Goal: Find specific page/section: Find specific page/section

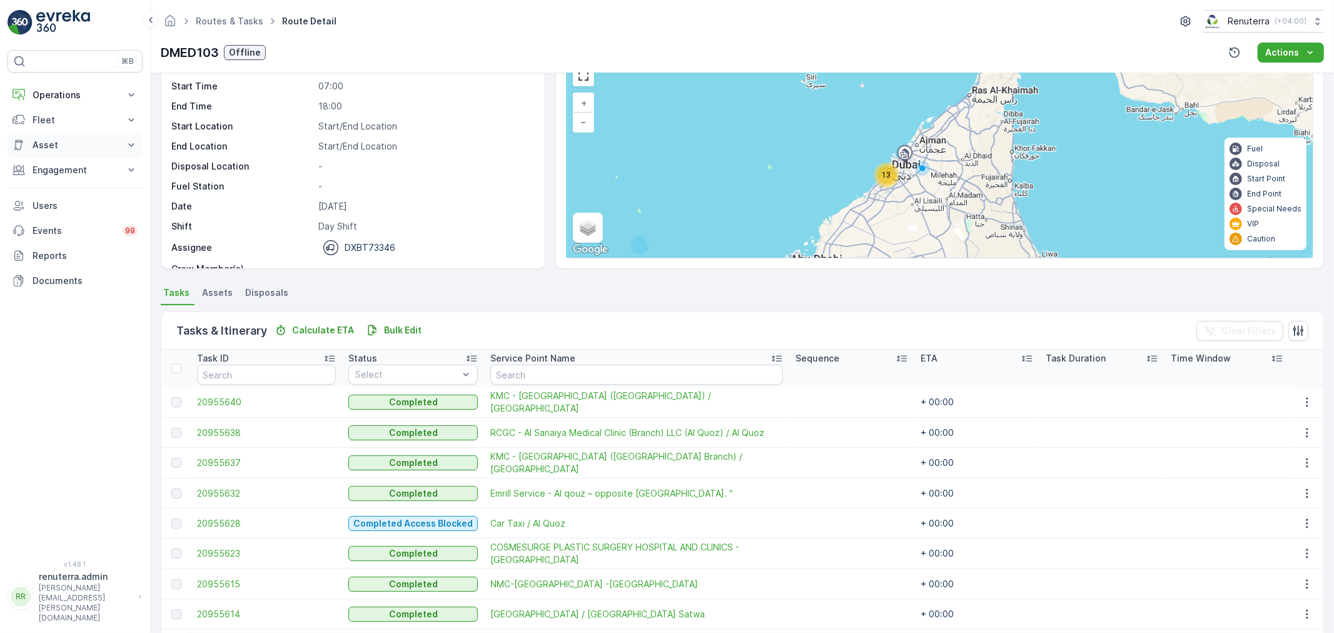
scroll to position [53, 0]
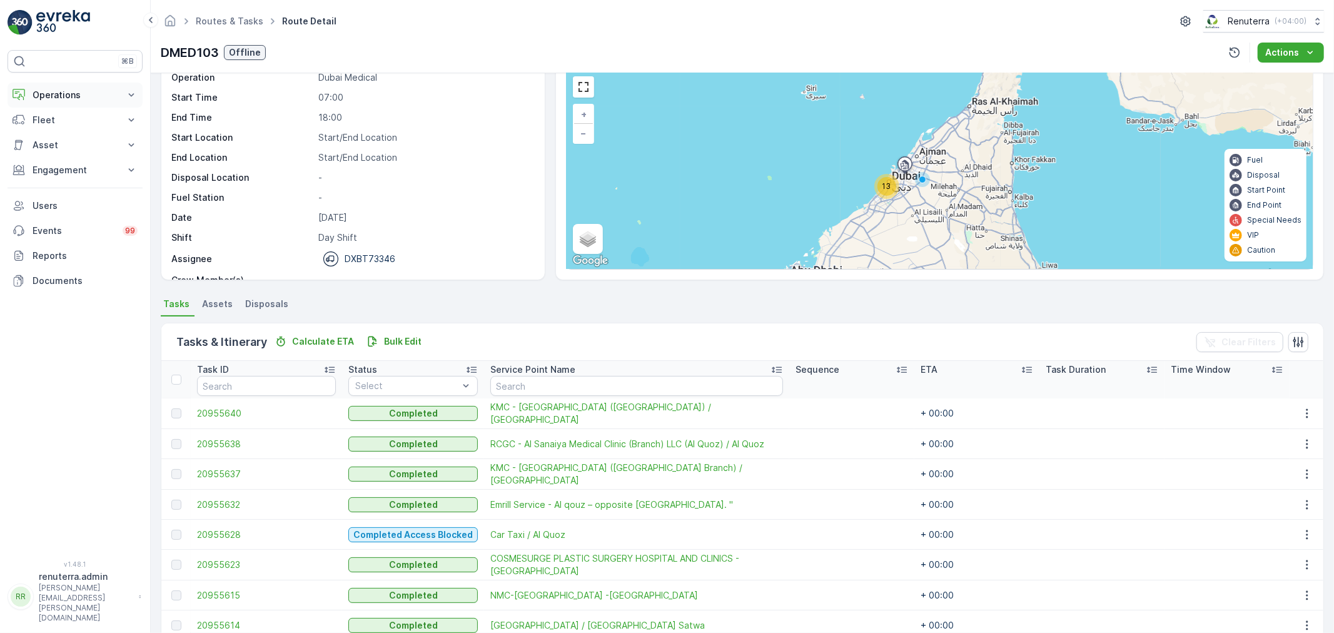
click at [57, 89] on p "Operations" at bounding box center [75, 95] width 85 height 13
click at [52, 144] on link "Routes & Tasks" at bounding box center [85, 152] width 116 height 18
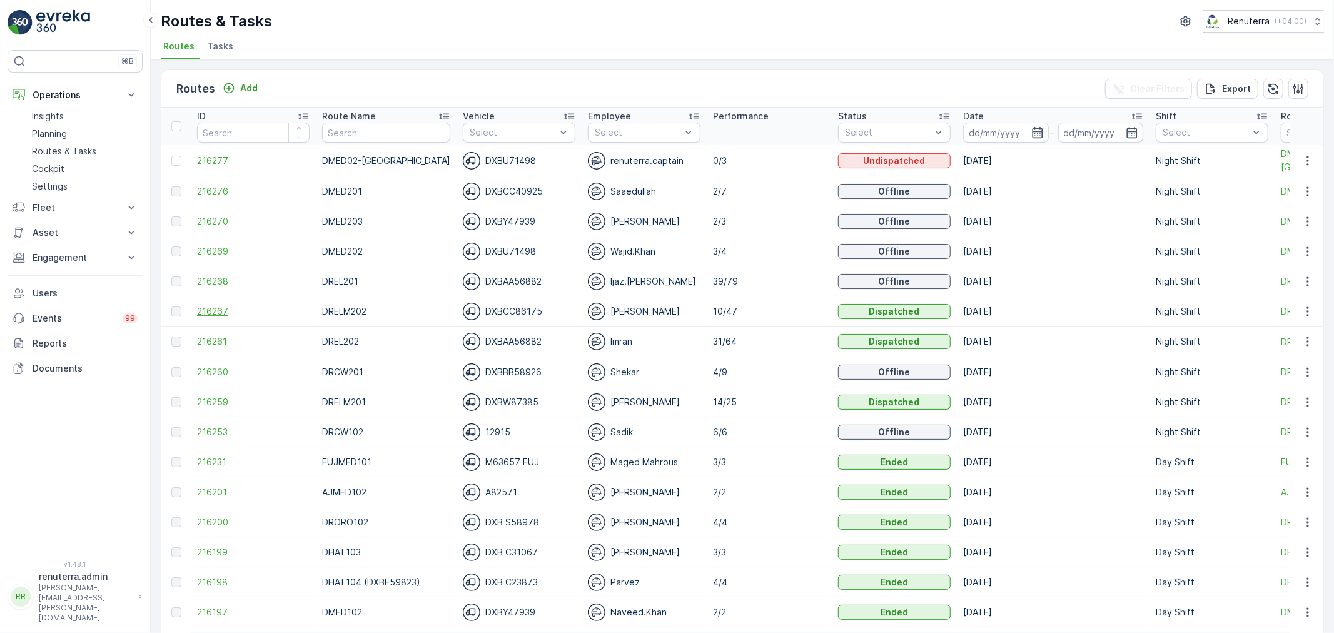
click at [211, 308] on span "216267" at bounding box center [253, 311] width 113 height 13
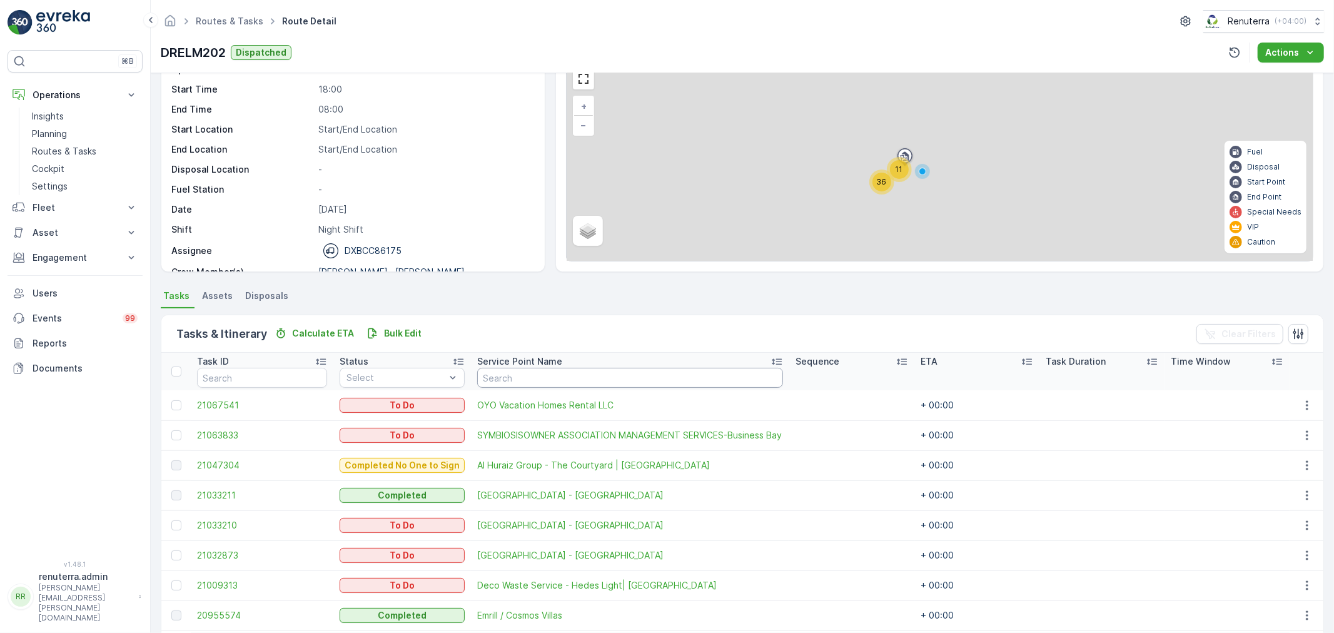
scroll to position [69, 0]
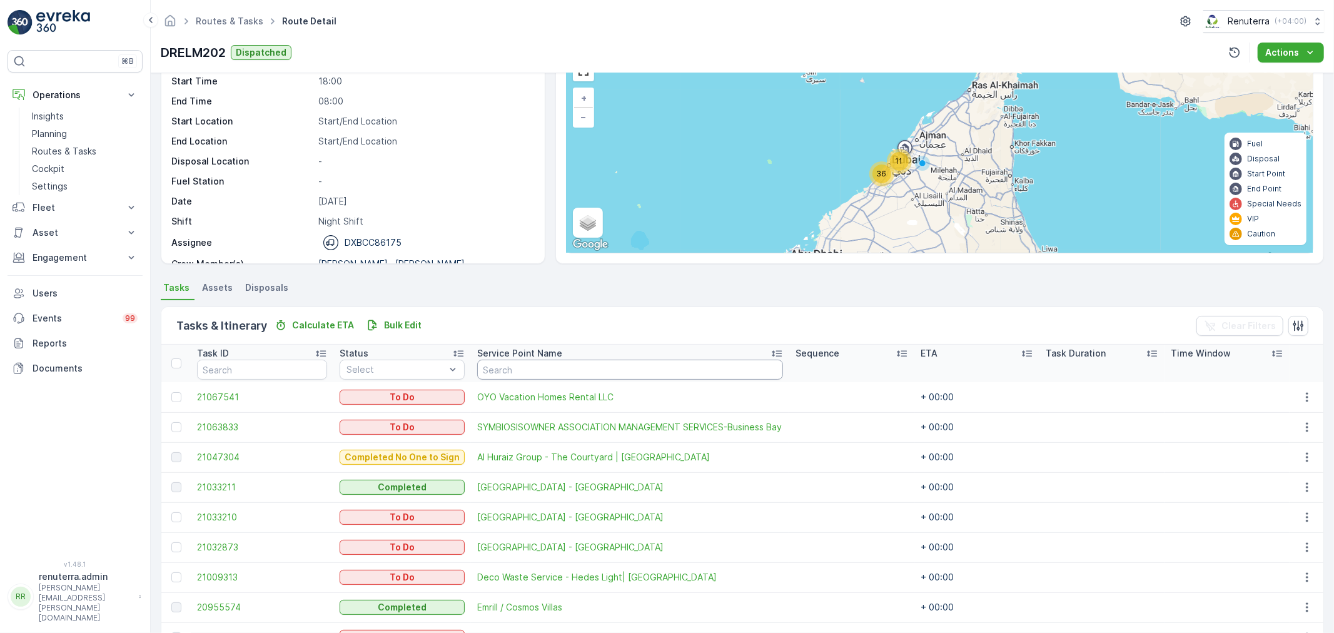
click at [523, 374] on input "text" at bounding box center [630, 370] width 306 height 20
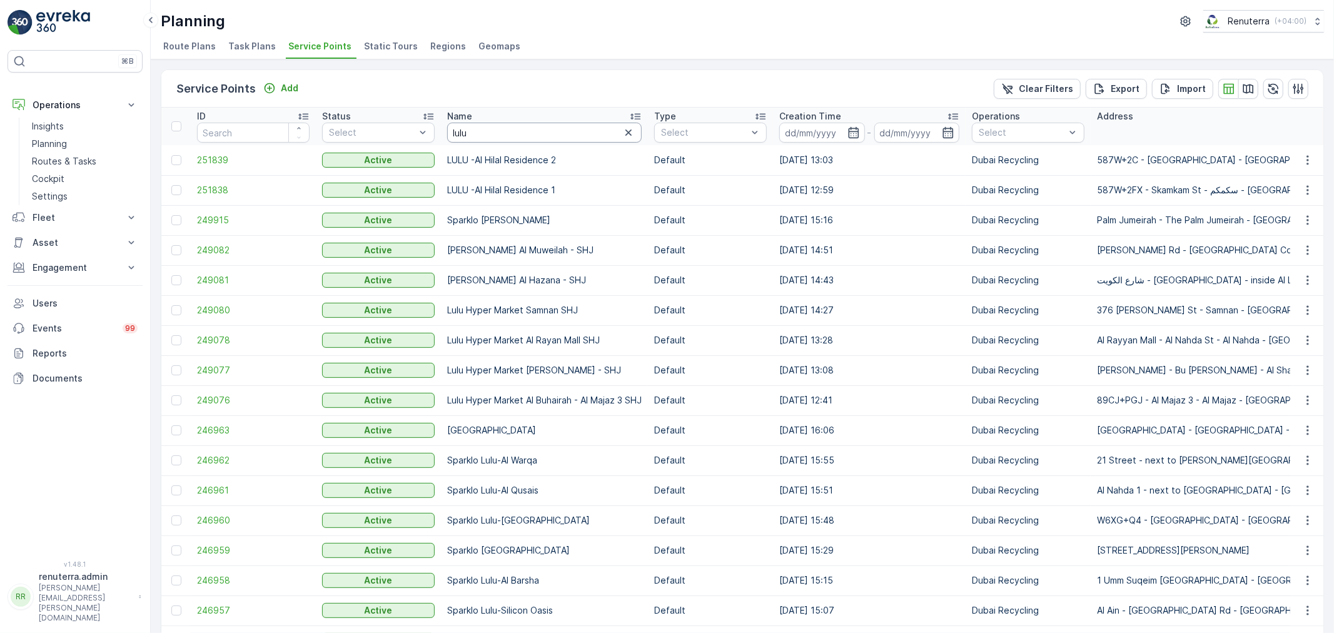
click at [486, 130] on input "lulu" at bounding box center [544, 133] width 195 height 20
type input "pa"
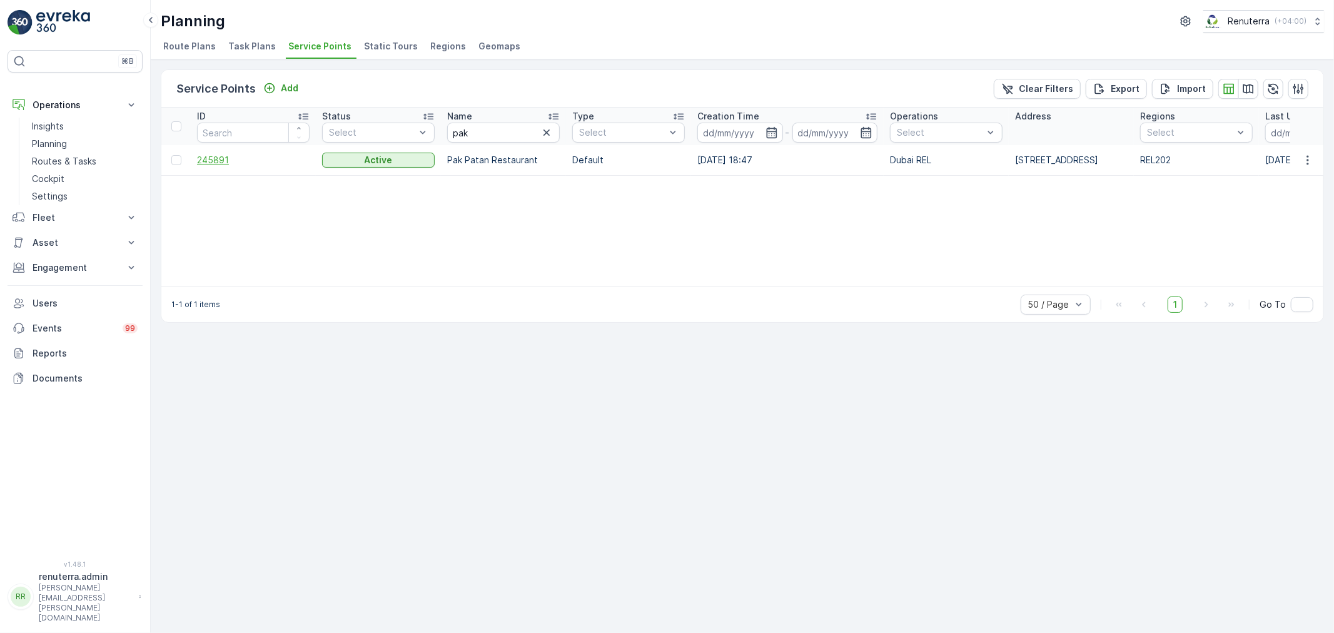
drag, startPoint x: 195, startPoint y: 163, endPoint x: 211, endPoint y: 160, distance: 16.7
click at [205, 160] on td "245891" at bounding box center [253, 160] width 125 height 30
click at [211, 160] on span "245891" at bounding box center [253, 160] width 113 height 13
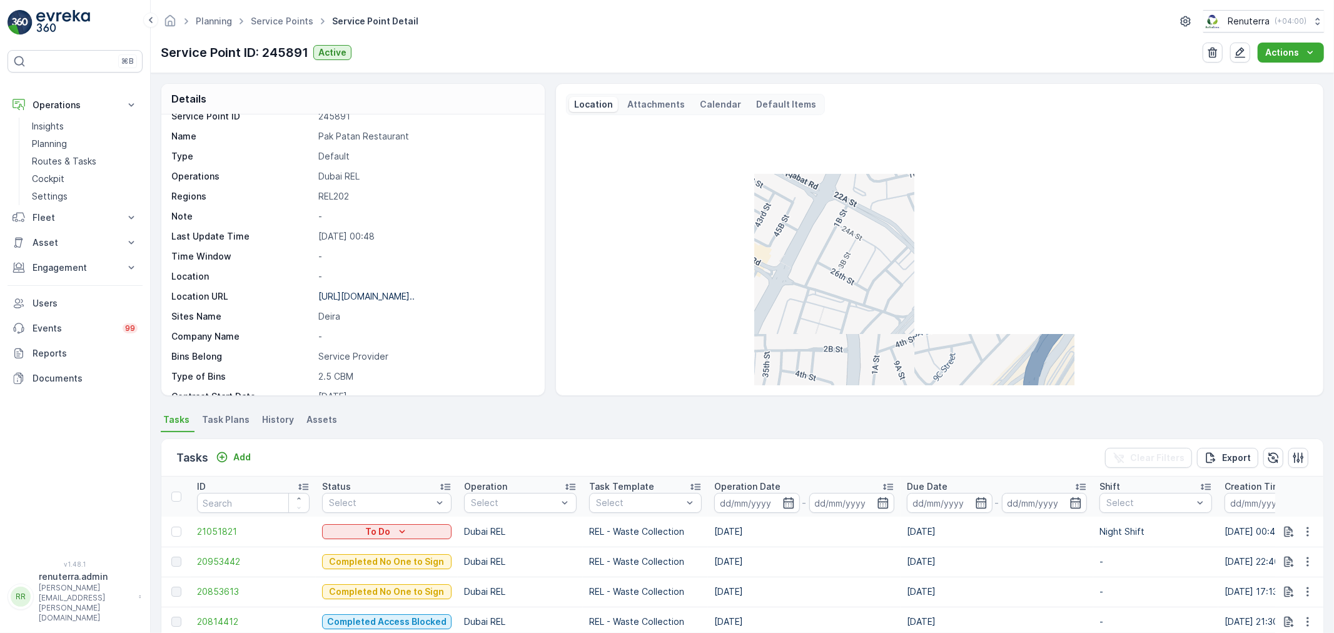
scroll to position [69, 0]
